Goal: Task Accomplishment & Management: Complete application form

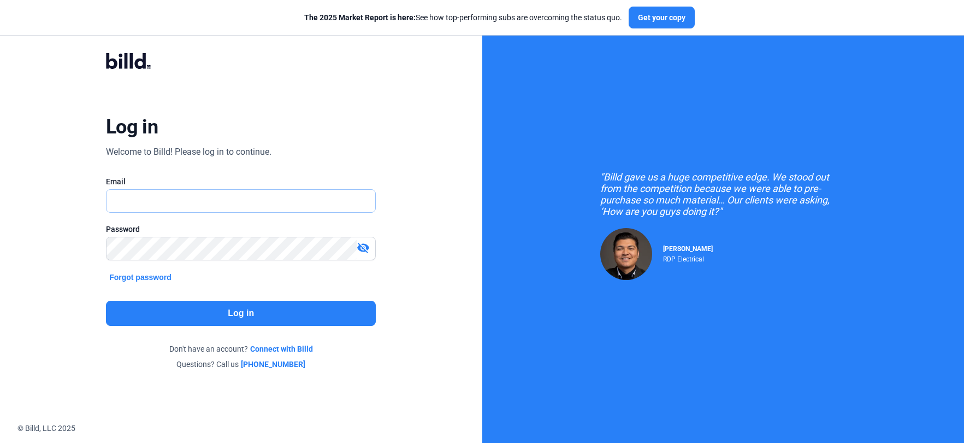
type input "[PERSON_NAME][EMAIL_ADDRESS][DOMAIN_NAME]"
click at [258, 316] on button "Log in" at bounding box center [241, 313] width 270 height 25
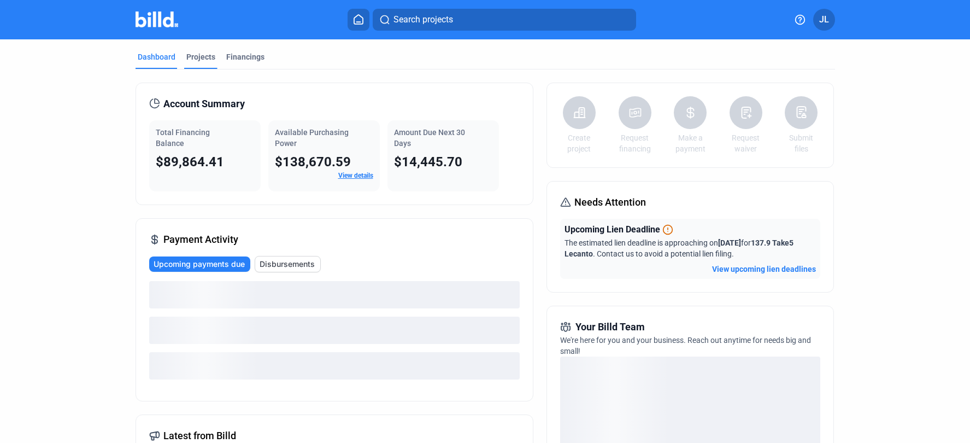
click at [196, 57] on div "Projects" at bounding box center [200, 56] width 29 height 11
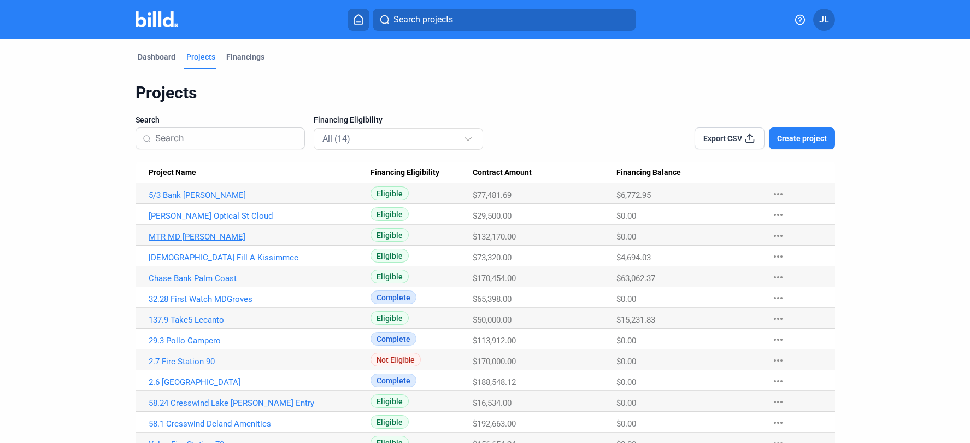
click at [176, 237] on link "MTR MD [PERSON_NAME]" at bounding box center [260, 237] width 222 height 10
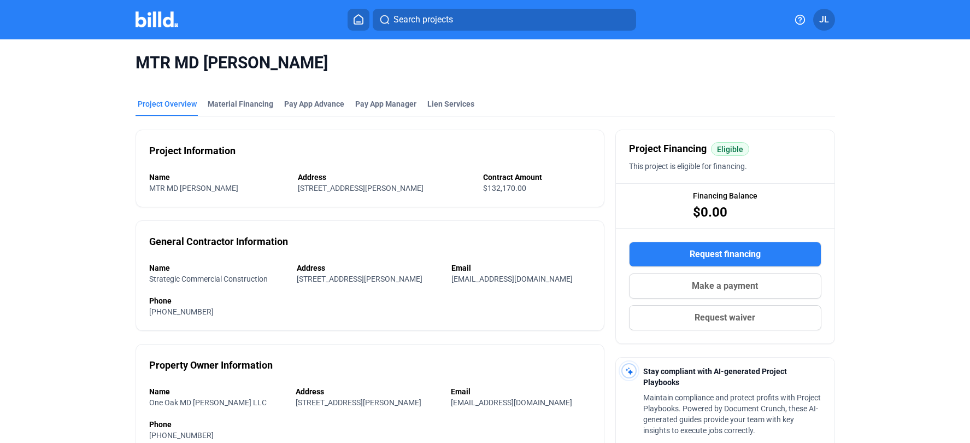
click at [717, 319] on span "Request waiver" at bounding box center [724, 317] width 61 height 13
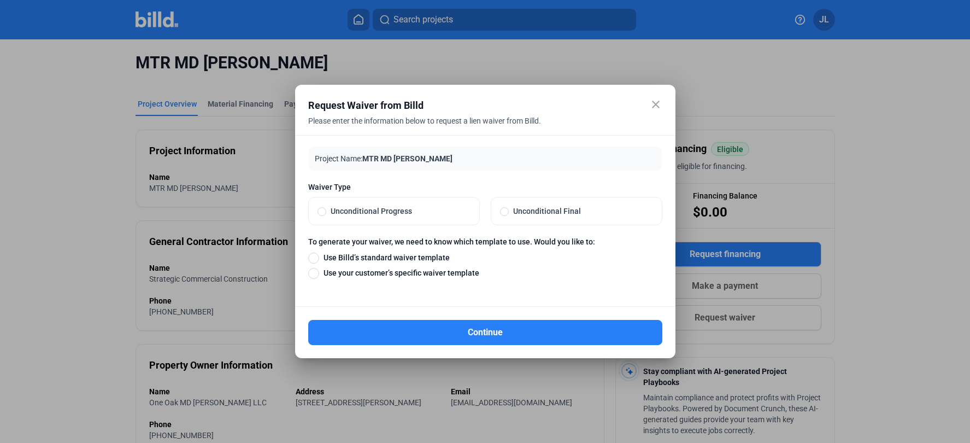
click at [500, 211] on span at bounding box center [504, 211] width 9 height 9
click at [500, 211] on input "Unconditional Final" at bounding box center [504, 211] width 9 height 10
radio input "true"
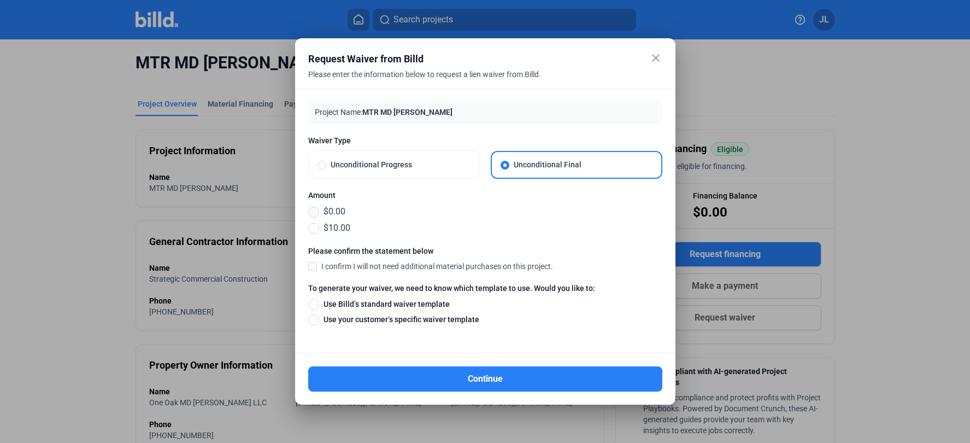
click at [317, 210] on span at bounding box center [313, 212] width 11 height 11
click at [317, 210] on input "$0.00" at bounding box center [313, 211] width 11 height 12
radio input "true"
click at [314, 270] on label "I confirm I will not need additional material purchases on this project." at bounding box center [430, 266] width 245 height 11
click at [0, 0] on input "I confirm I will not need additional material purchases on this project." at bounding box center [0, 0] width 0 height 0
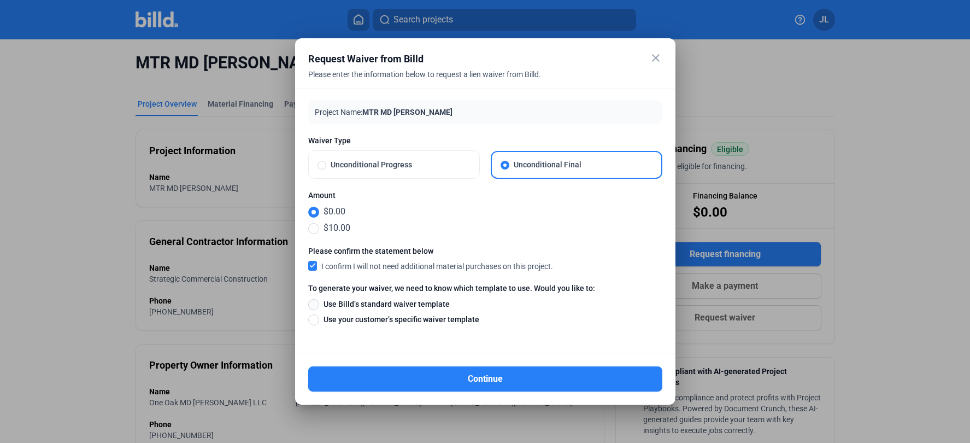
click at [314, 304] on span at bounding box center [313, 304] width 11 height 11
click at [314, 304] on input "Use Billd’s standard waiver template" at bounding box center [313, 304] width 11 height 12
radio input "true"
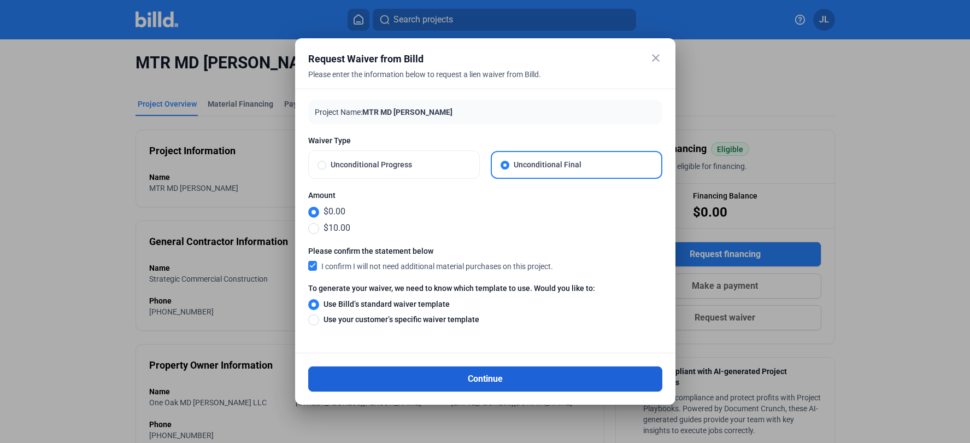
click at [504, 378] on button "Continue" at bounding box center [485, 378] width 354 height 25
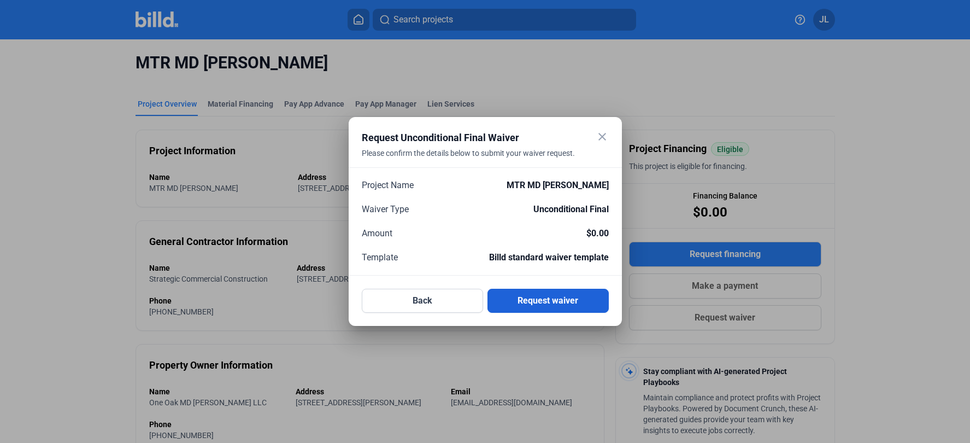
click at [540, 298] on button "Request waiver" at bounding box center [547, 301] width 121 height 24
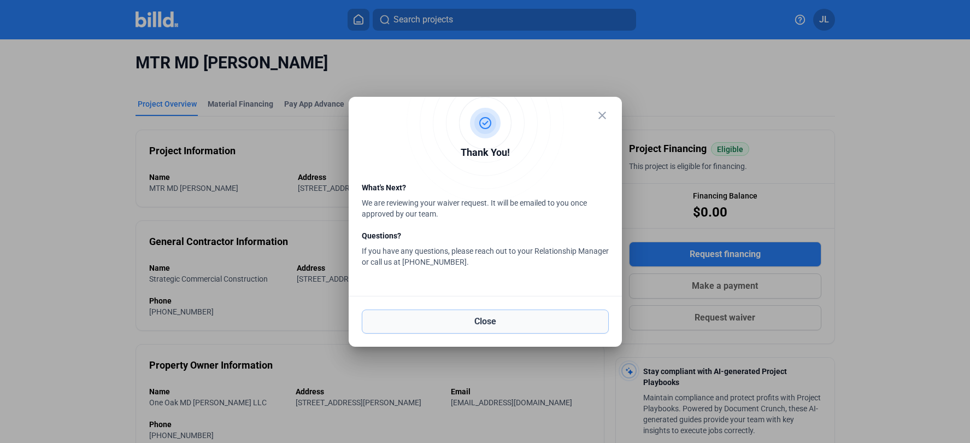
click at [483, 319] on button "Close" at bounding box center [485, 321] width 247 height 24
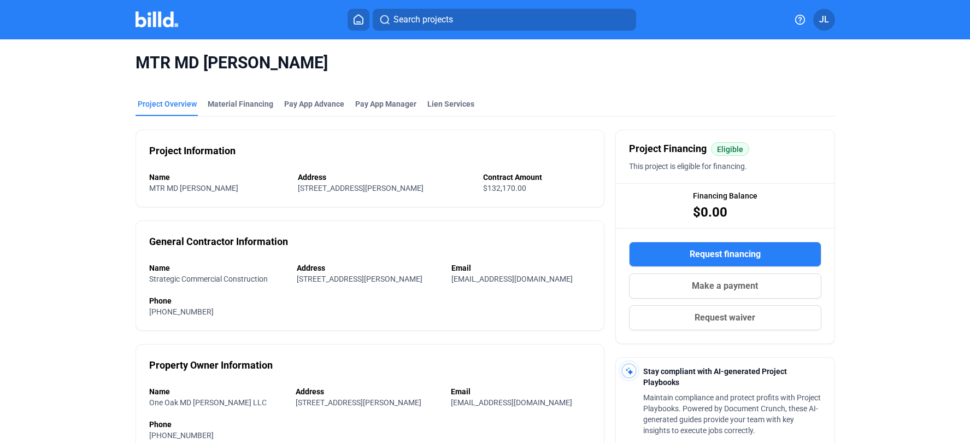
click at [150, 16] on img at bounding box center [157, 19] width 43 height 16
